Goal: Find specific page/section: Find specific page/section

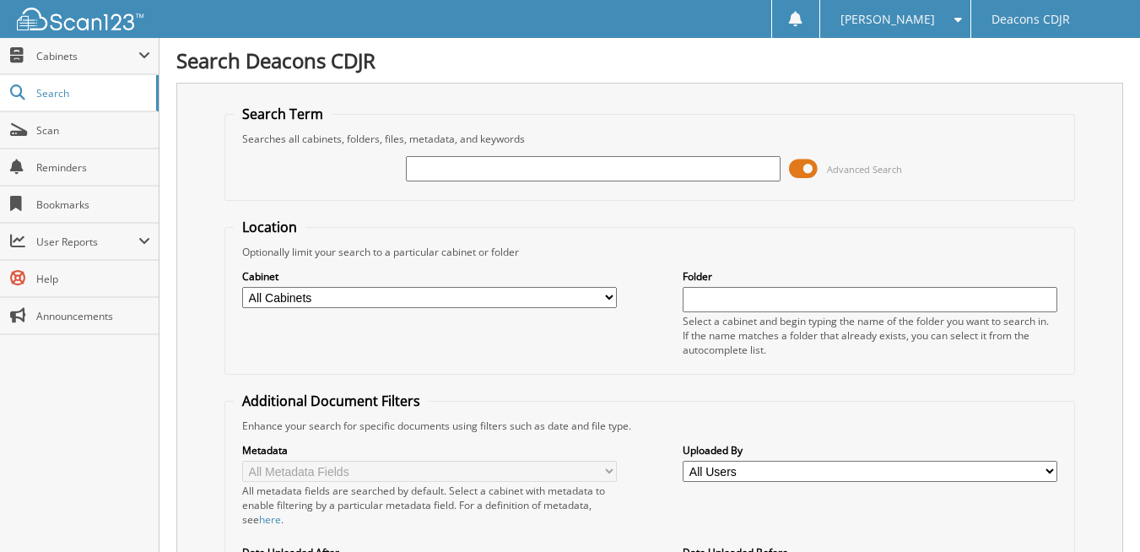
drag, startPoint x: 469, startPoint y: 157, endPoint x: 456, endPoint y: 177, distance: 24.3
click at [467, 159] on input "text" at bounding box center [593, 168] width 375 height 25
click at [456, 166] on input "text" at bounding box center [593, 168] width 375 height 25
type input "43061"
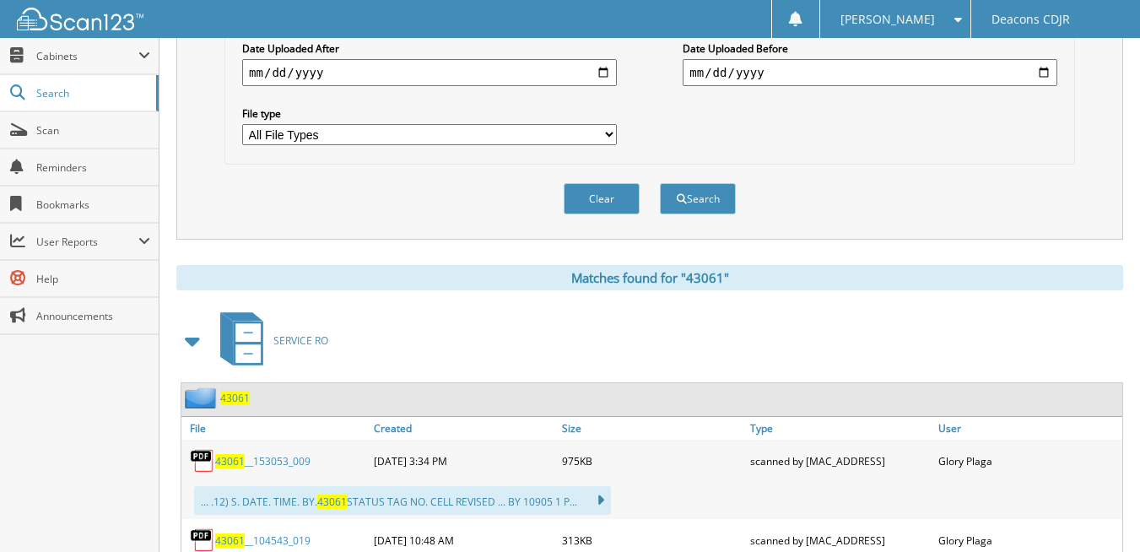
scroll to position [675, 0]
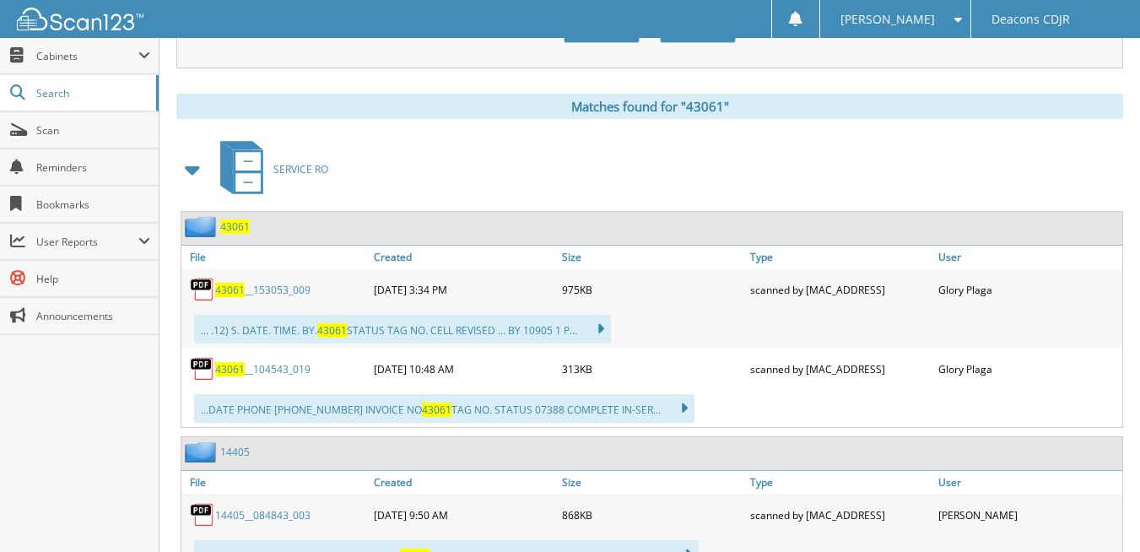
click at [230, 292] on span "43061" at bounding box center [230, 290] width 30 height 14
